Goal: Task Accomplishment & Management: Manage account settings

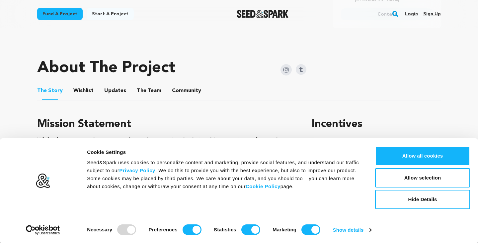
scroll to position [324, 0]
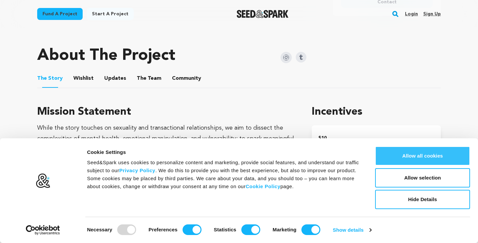
click at [433, 153] on button "Allow all cookies" at bounding box center [422, 155] width 95 height 19
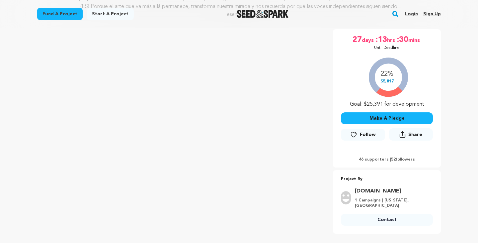
scroll to position [106, 0]
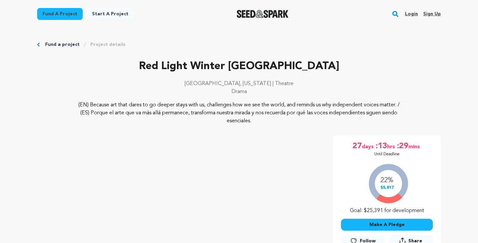
click at [410, 15] on link "Login" at bounding box center [411, 14] width 13 height 11
click at [411, 13] on link "Login" at bounding box center [411, 14] width 13 height 11
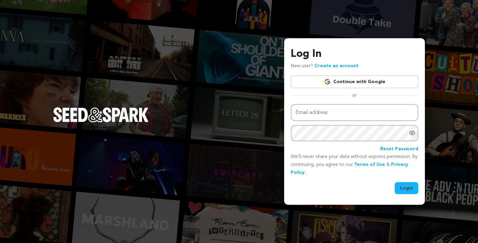
click at [376, 77] on link "Continue with Google" at bounding box center [354, 81] width 127 height 13
